Goal: Book appointment/travel/reservation

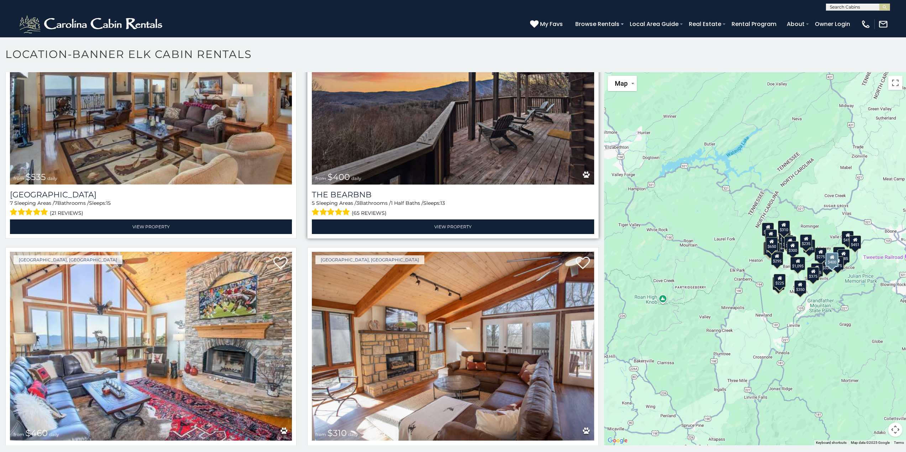
scroll to position [1637, 0]
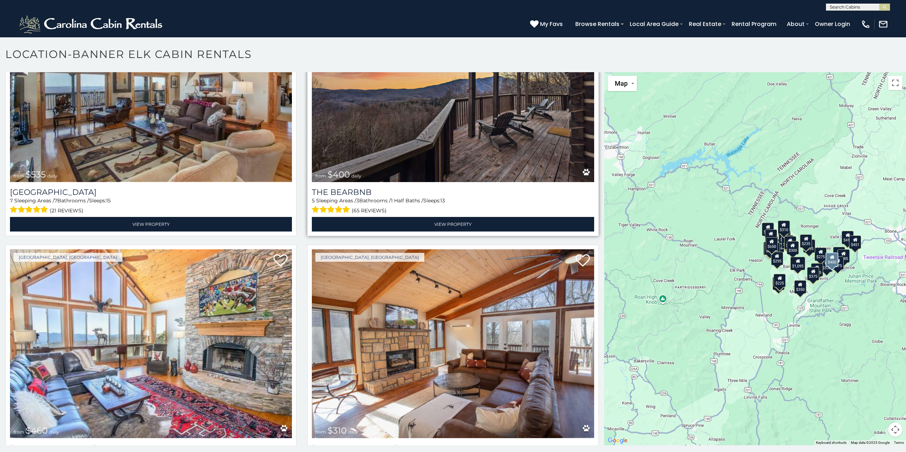
click at [446, 123] on img at bounding box center [453, 87] width 282 height 189
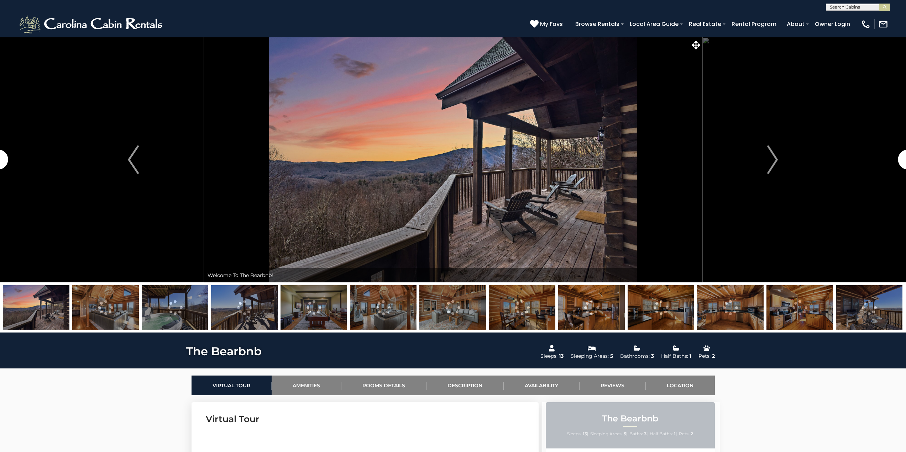
click at [365, 316] on img at bounding box center [383, 307] width 67 height 44
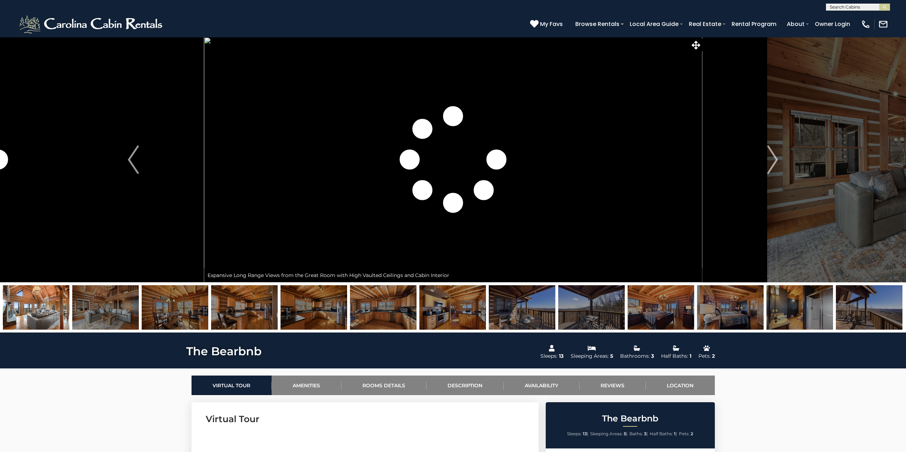
click at [109, 311] on img at bounding box center [105, 307] width 67 height 44
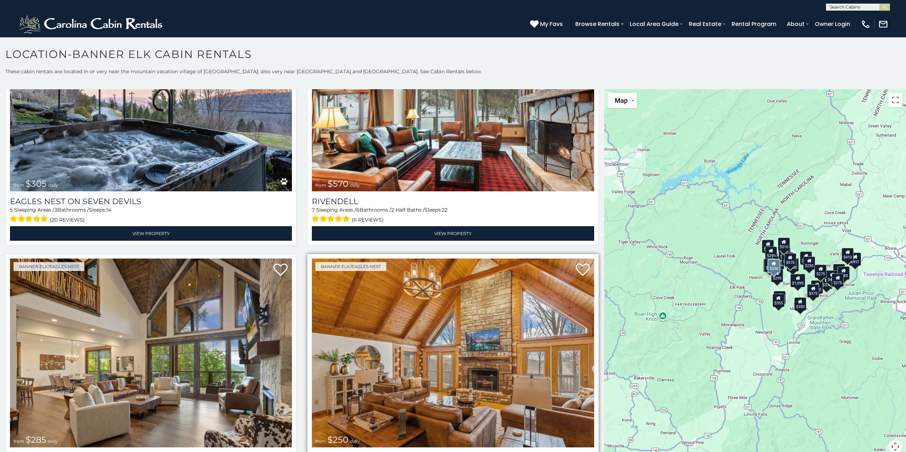
scroll to position [3026, 0]
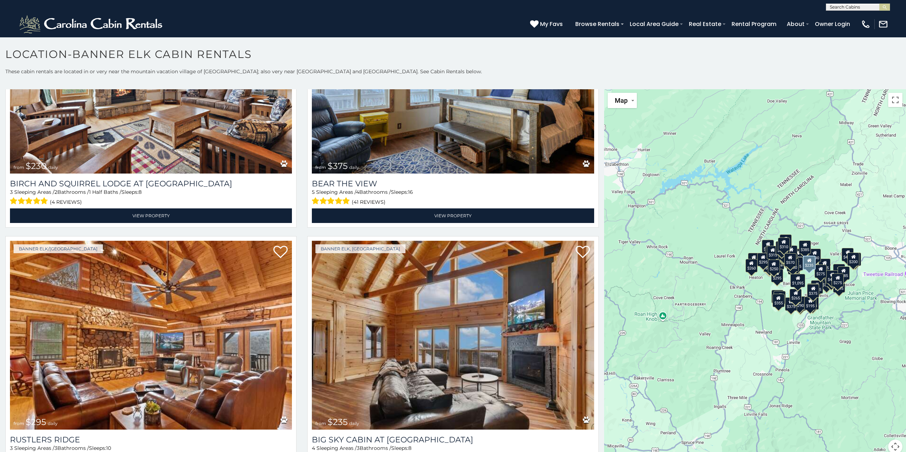
scroll to position [17, 0]
